Goal: Transaction & Acquisition: Purchase product/service

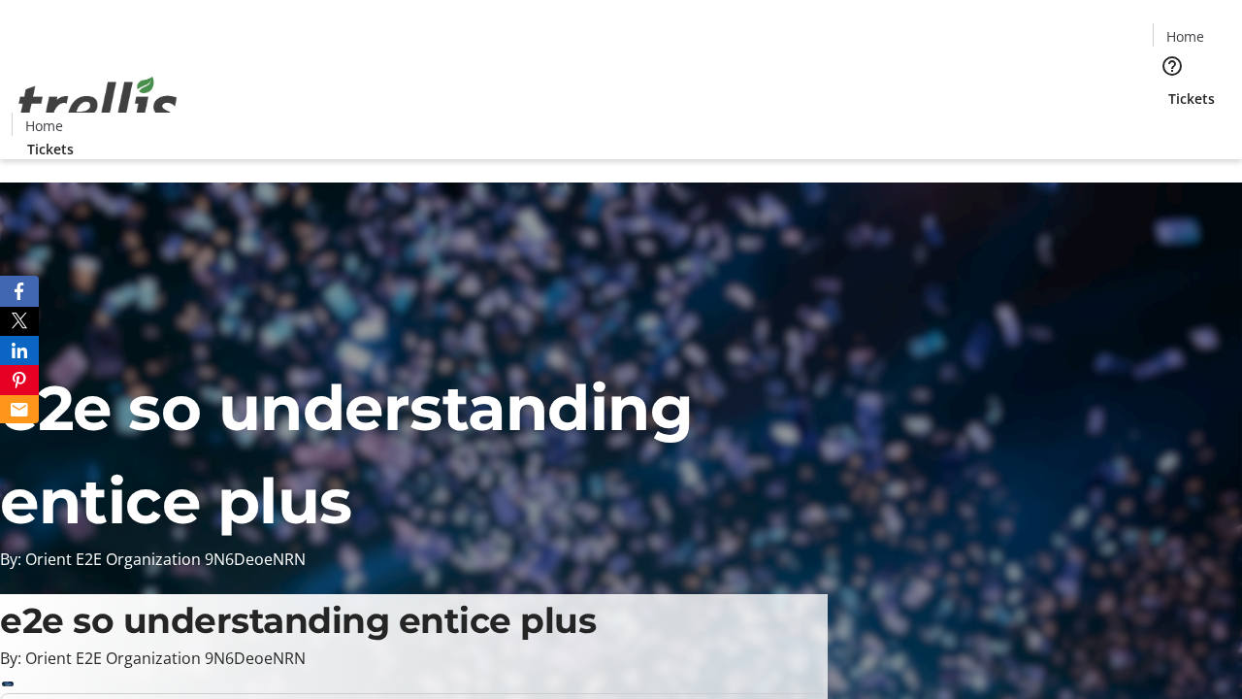
click at [1169, 88] on span "Tickets" at bounding box center [1192, 98] width 47 height 20
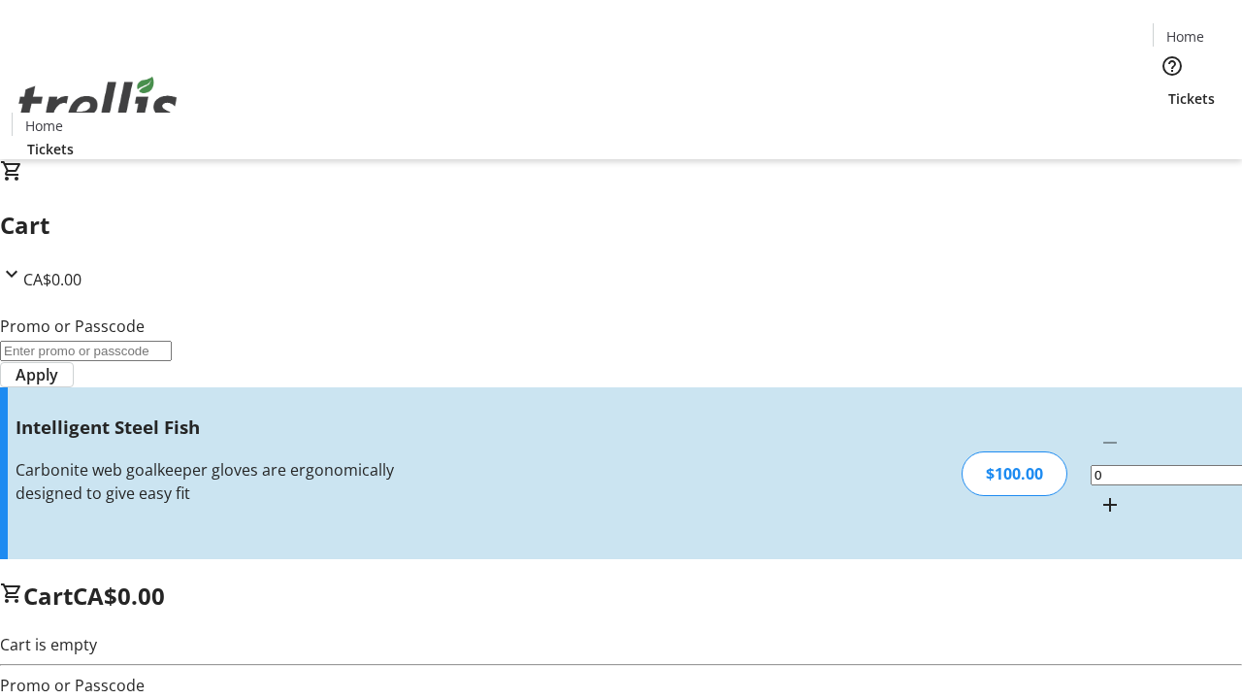
click at [1099, 493] on mat-icon "Increment by one" at bounding box center [1110, 504] width 23 height 23
type input "1"
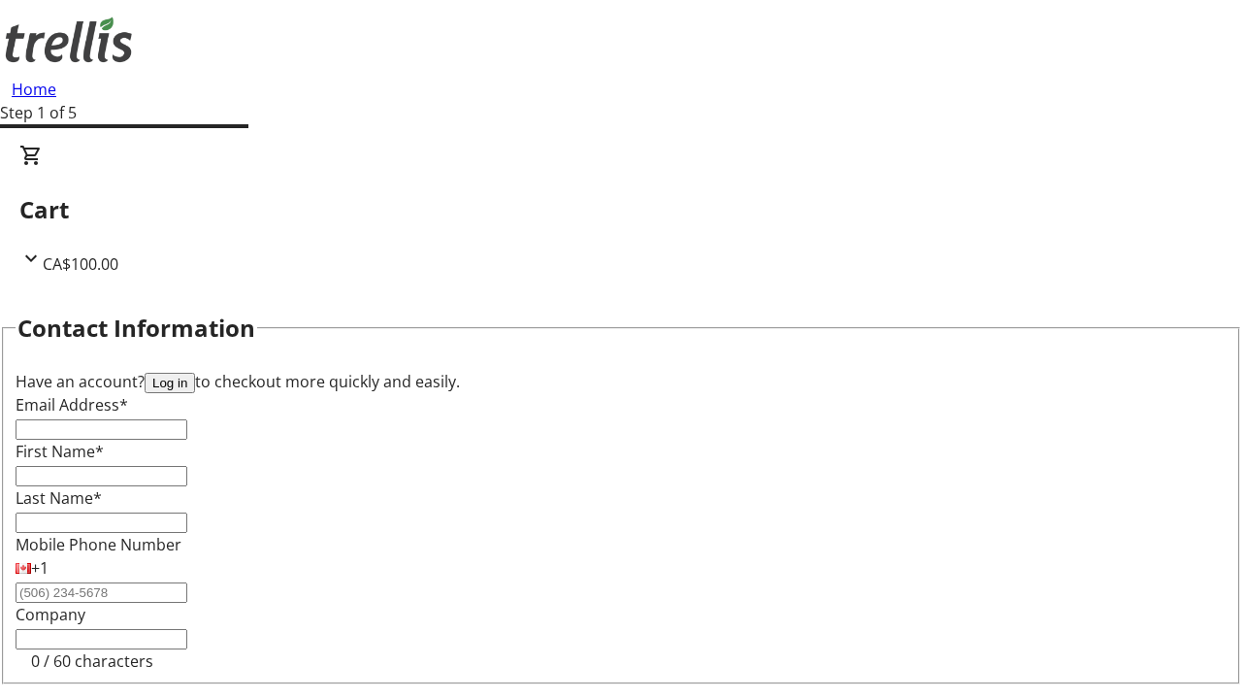
type input "FREE"
type input "[PERSON_NAME][EMAIL_ADDRESS][DOMAIN_NAME]"
type input "[PERSON_NAME]"
